Goal: Use online tool/utility: Utilize a website feature to perform a specific function

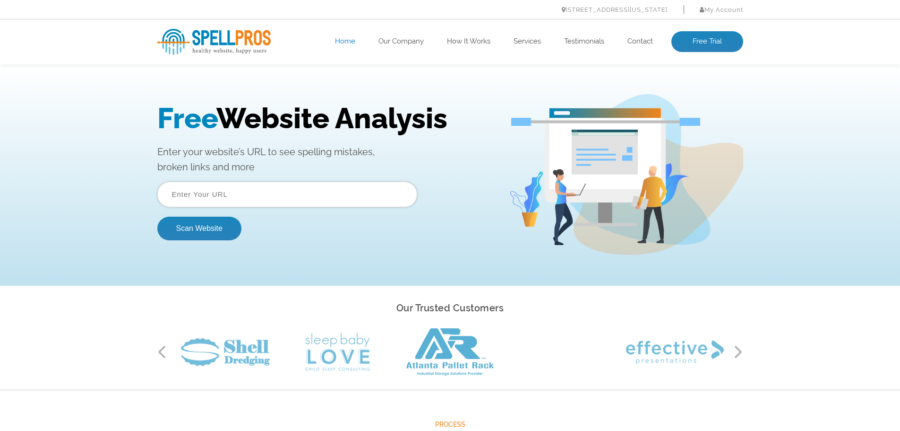
click at [234, 199] on input "text" at bounding box center [287, 194] width 260 height 26
paste input "[URL][DOMAIN_NAME]"
type input "[URL][DOMAIN_NAME]"
click at [219, 225] on button "Scan Website" at bounding box center [199, 228] width 84 height 24
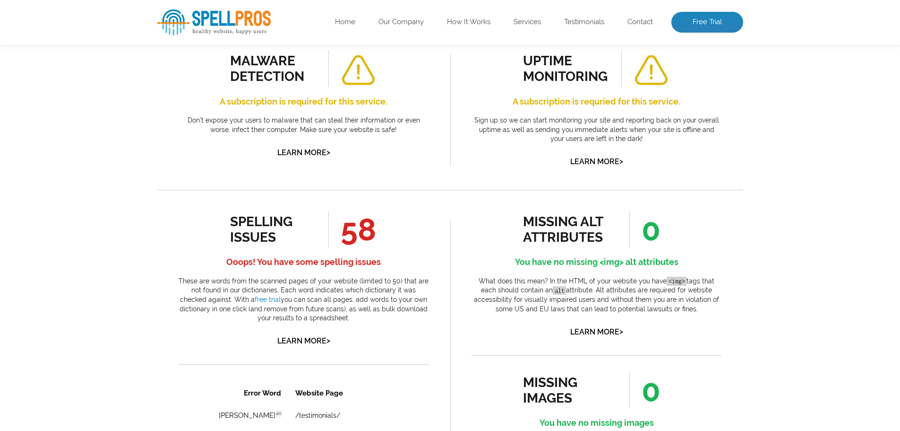
scroll to position [357, 0]
